Goal: Navigation & Orientation: Find specific page/section

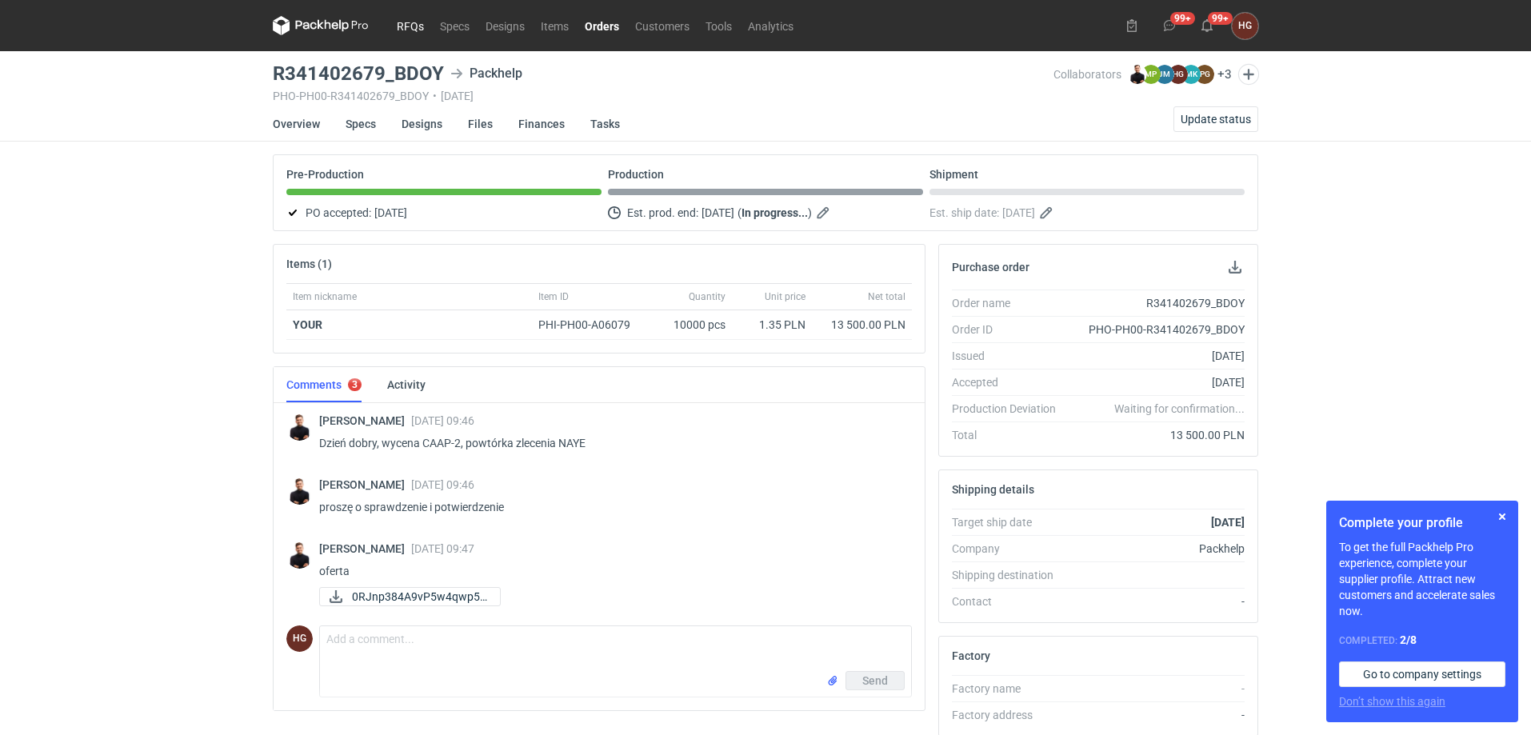
click at [394, 20] on link "RFQs" at bounding box center [410, 25] width 43 height 19
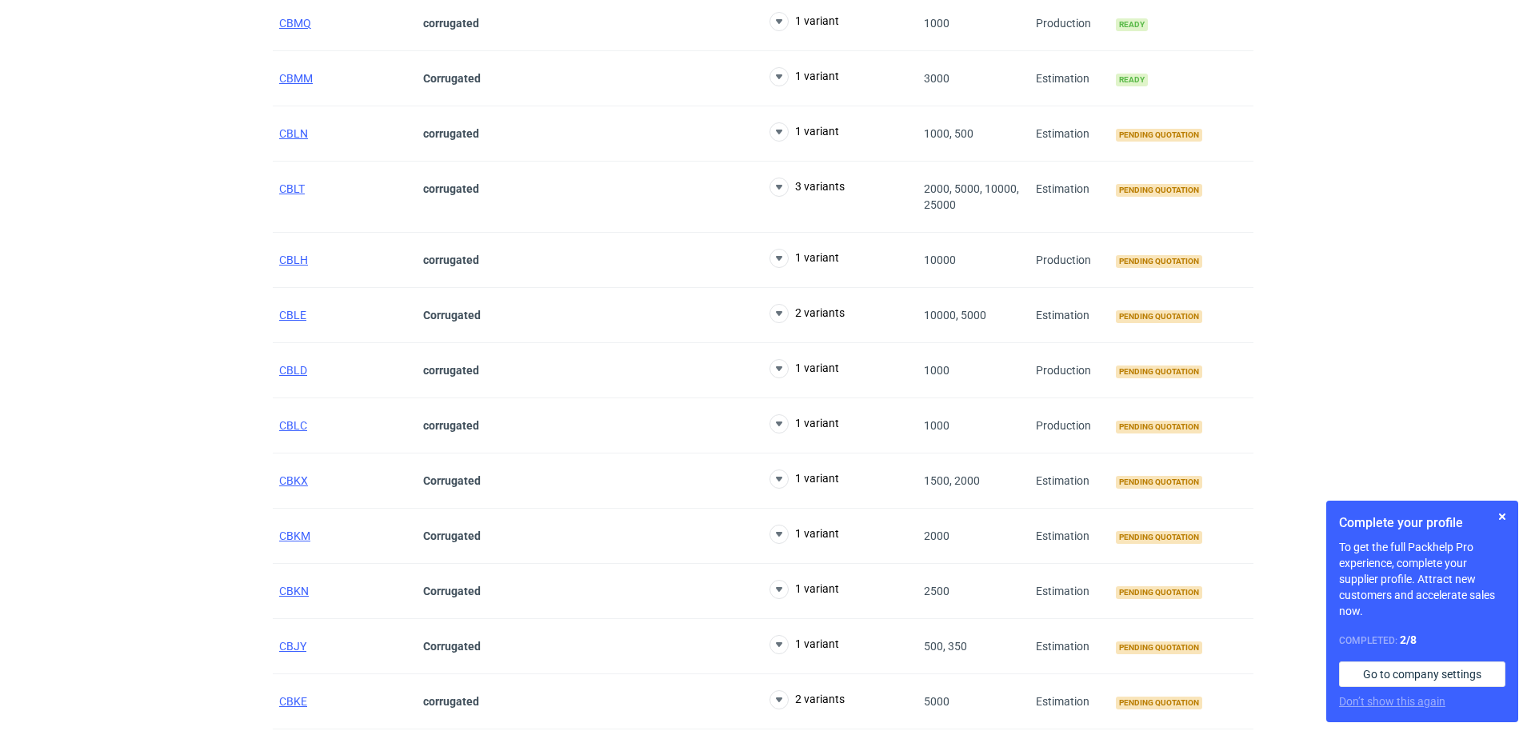
scroll to position [2400, 0]
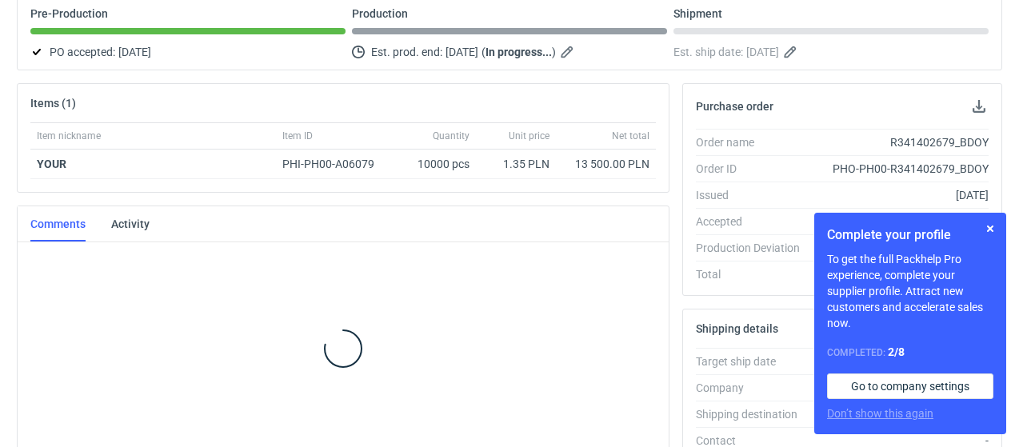
scroll to position [169, 0]
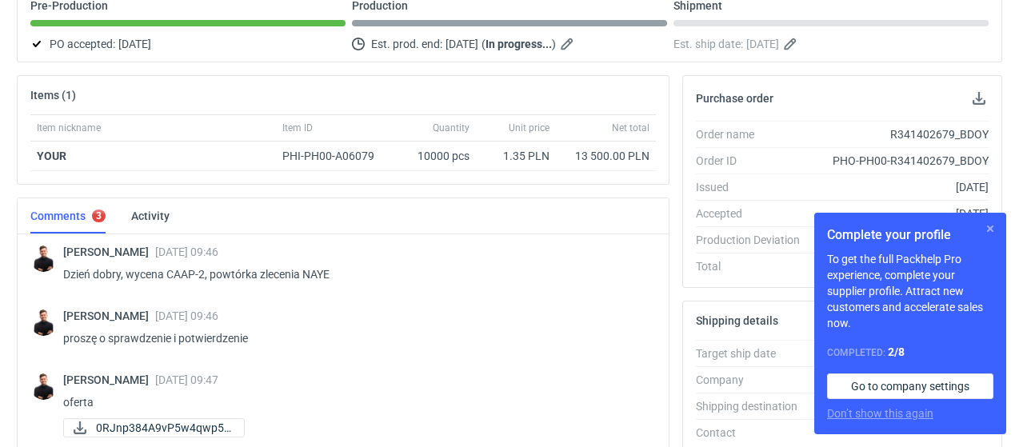
click at [993, 230] on button "button" at bounding box center [990, 228] width 19 height 19
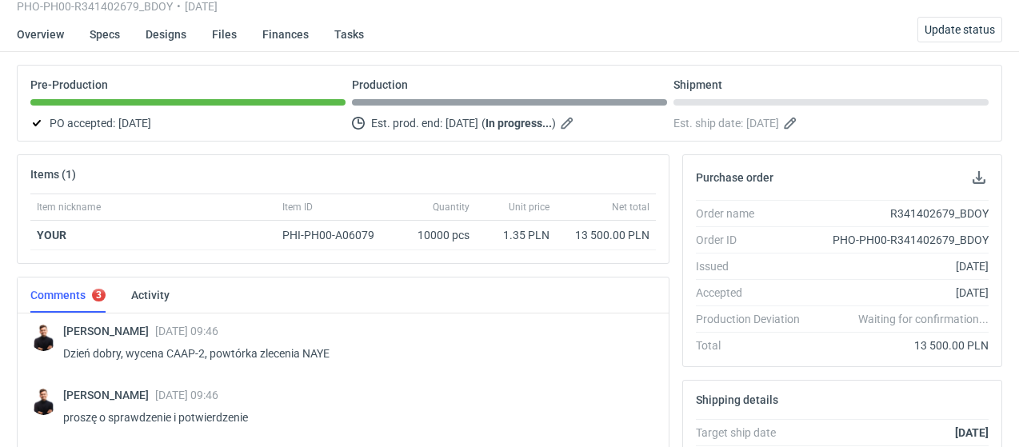
scroll to position [0, 0]
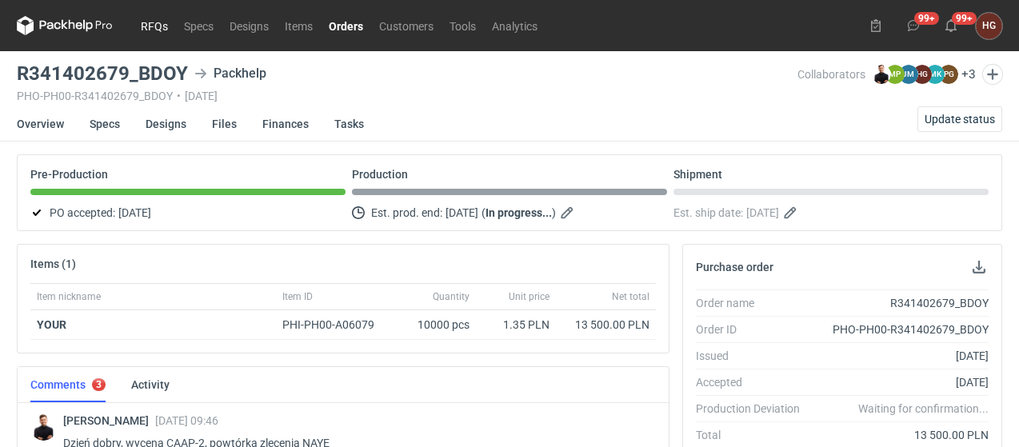
click at [142, 25] on link "RFQs" at bounding box center [154, 25] width 43 height 19
